Goal: Check status: Check status

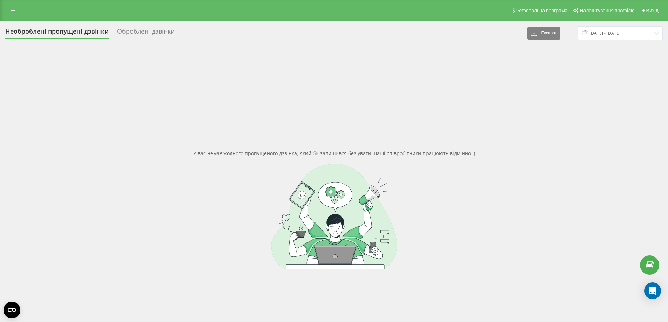
click at [164, 234] on div at bounding box center [334, 216] width 658 height 105
